Goal: Task Accomplishment & Management: Use online tool/utility

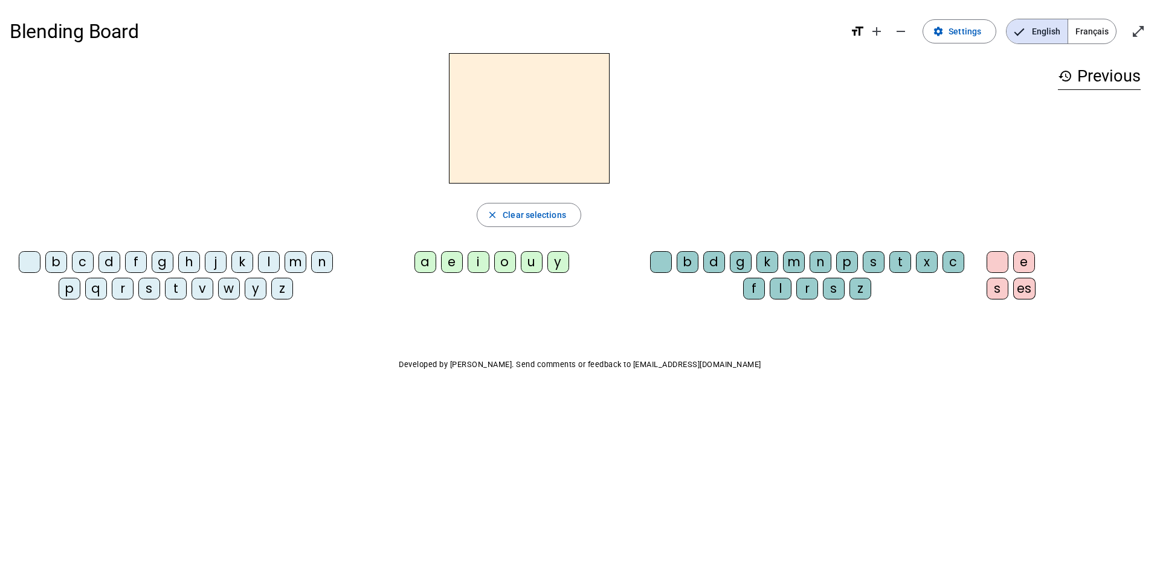
click at [106, 260] on div "d" at bounding box center [109, 262] width 22 height 22
drag, startPoint x: 535, startPoint y: 254, endPoint x: 542, endPoint y: 259, distance: 8.7
click at [535, 256] on div "u" at bounding box center [532, 262] width 22 height 22
click at [952, 257] on div "c" at bounding box center [953, 262] width 22 height 22
click at [957, 257] on div "c" at bounding box center [953, 262] width 22 height 22
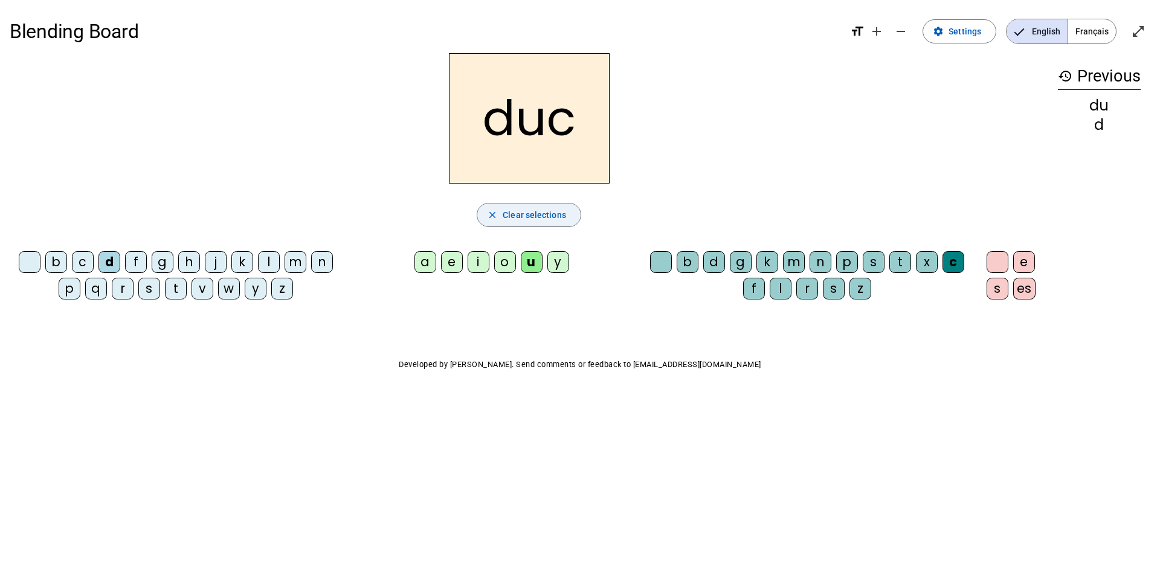
click at [541, 206] on span "button" at bounding box center [528, 215] width 103 height 29
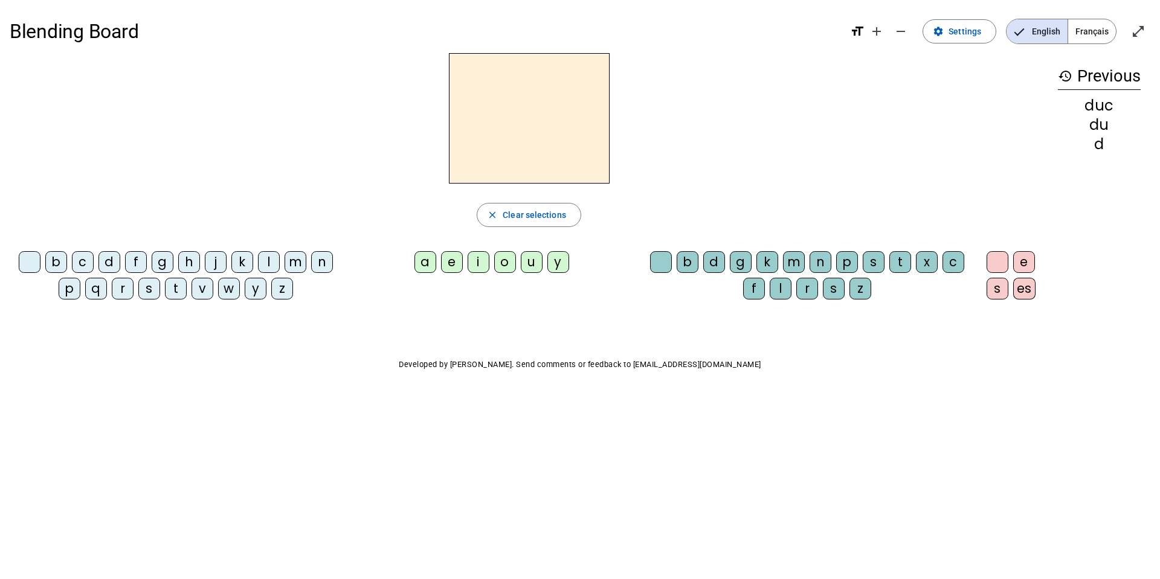
click at [117, 266] on div "d" at bounding box center [109, 262] width 22 height 22
click at [536, 262] on div "u" at bounding box center [532, 262] width 22 height 22
click at [454, 262] on div "e" at bounding box center [452, 262] width 22 height 22
click at [317, 266] on div "n" at bounding box center [322, 262] width 22 height 22
click at [299, 263] on div "m" at bounding box center [296, 262] width 22 height 22
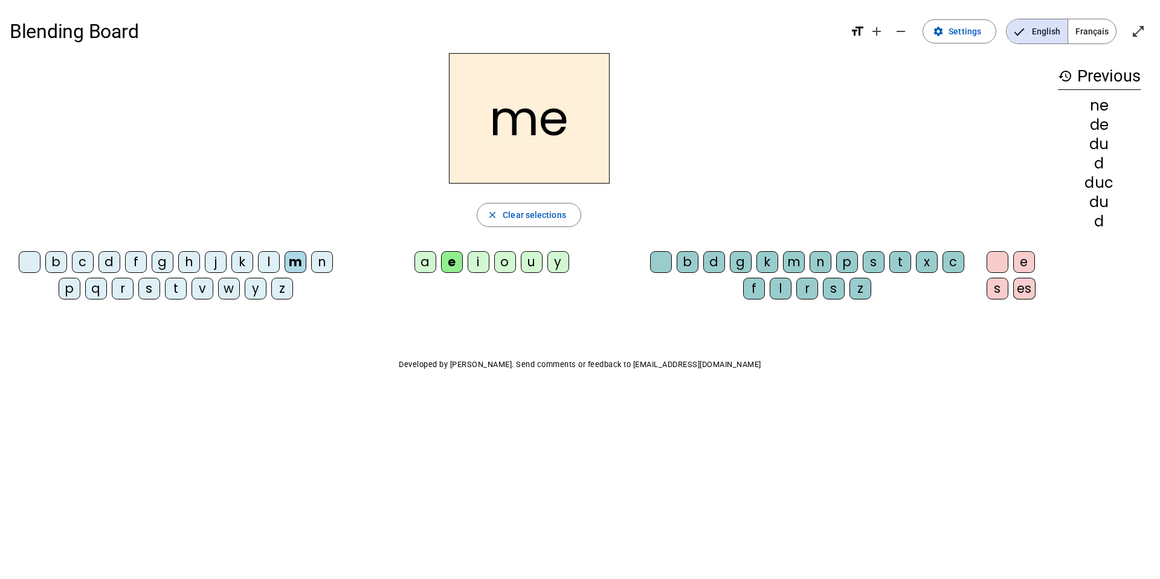
click at [158, 292] on div "s" at bounding box center [149, 289] width 22 height 22
click at [535, 269] on div "u" at bounding box center [532, 262] width 22 height 22
click at [271, 259] on div "l" at bounding box center [269, 262] width 22 height 22
click at [429, 260] on div "a" at bounding box center [425, 262] width 22 height 22
click at [954, 262] on div "c" at bounding box center [953, 262] width 22 height 22
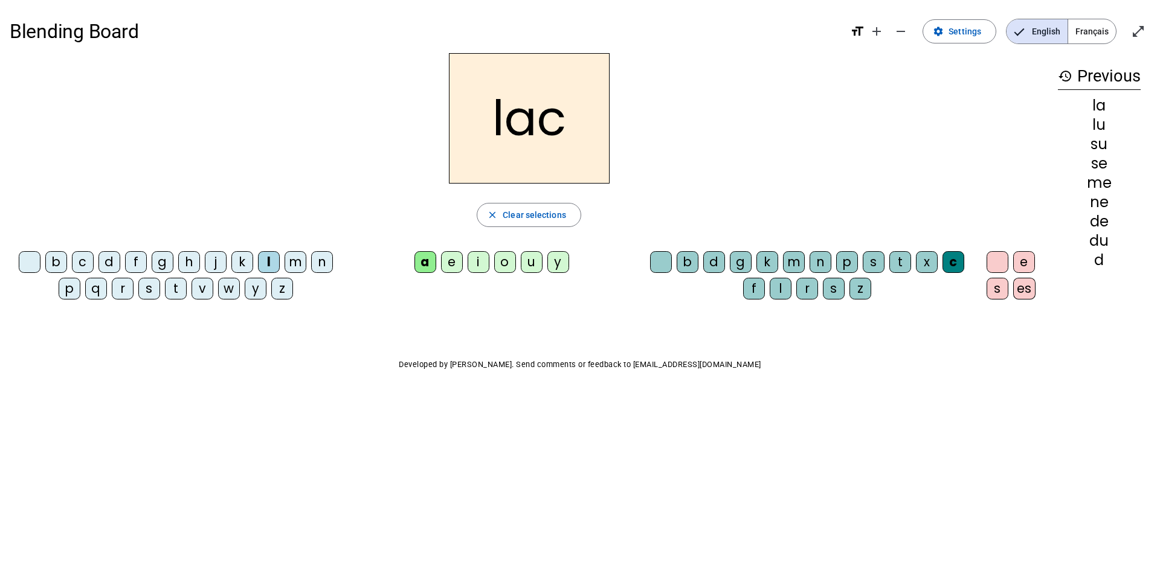
click at [178, 288] on div "t" at bounding box center [176, 289] width 22 height 22
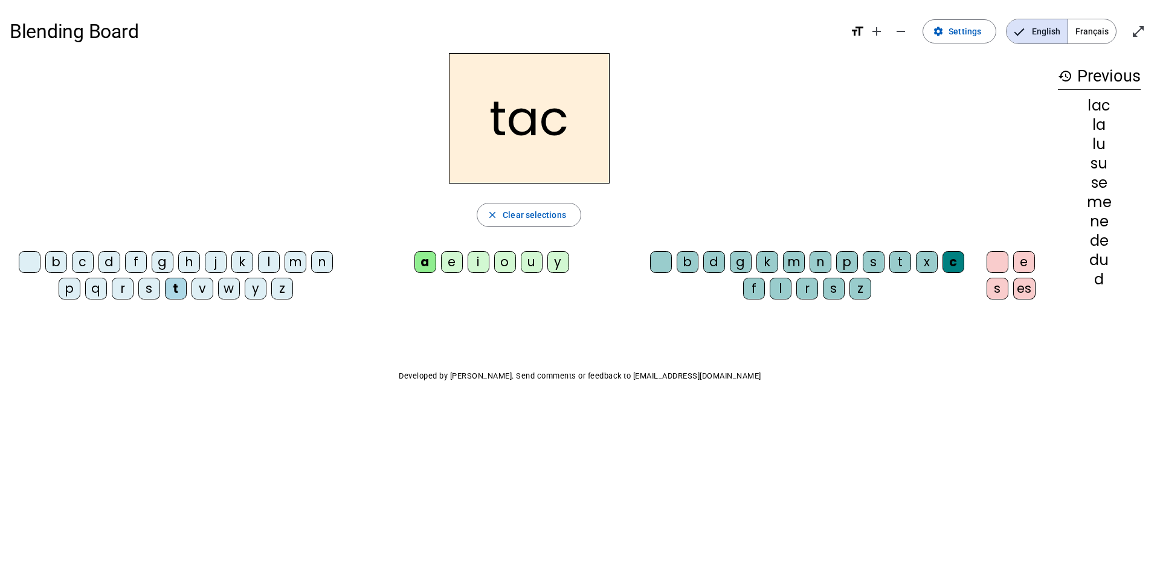
click at [62, 262] on div "b" at bounding box center [56, 262] width 22 height 22
click at [149, 294] on div "s" at bounding box center [149, 289] width 22 height 22
click at [451, 260] on div "e" at bounding box center [452, 262] width 22 height 22
click at [780, 292] on div "l" at bounding box center [781, 289] width 22 height 22
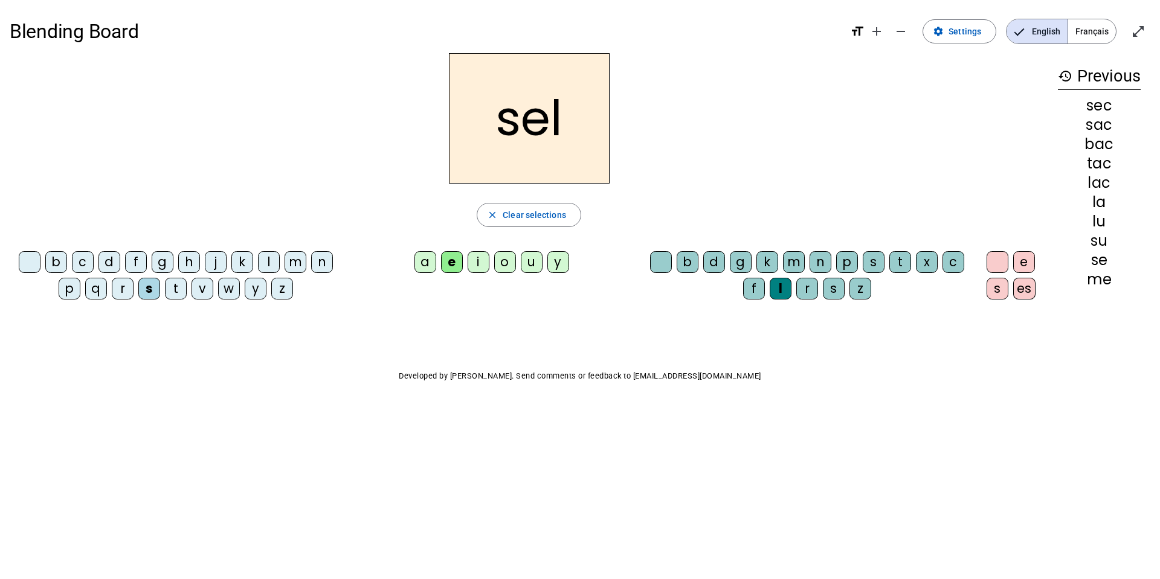
click at [507, 266] on div "o" at bounding box center [505, 262] width 22 height 22
